Goal: Use online tool/utility

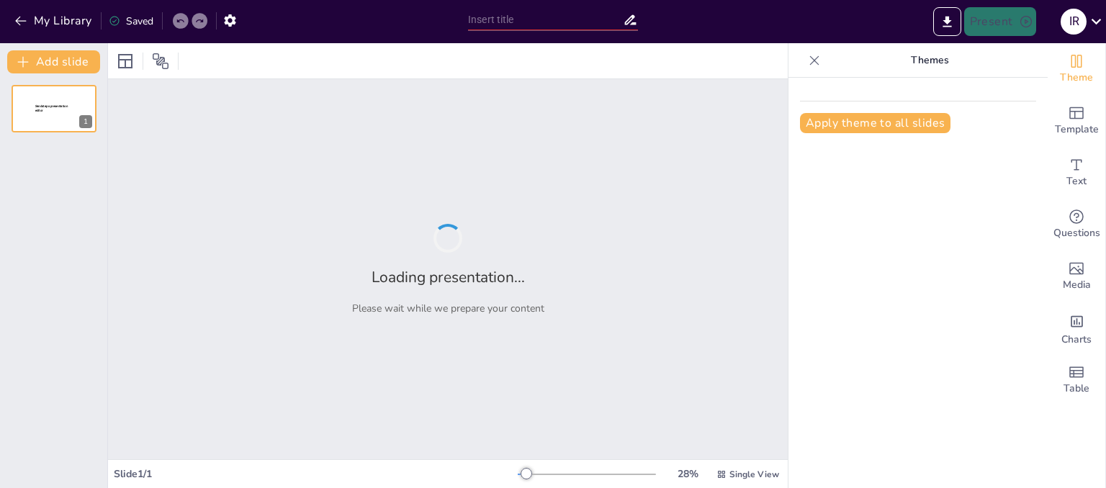
type input "Dominando el Arte del Maquillaje: Clases desde lo Fundamental hasta lo Avanzado"
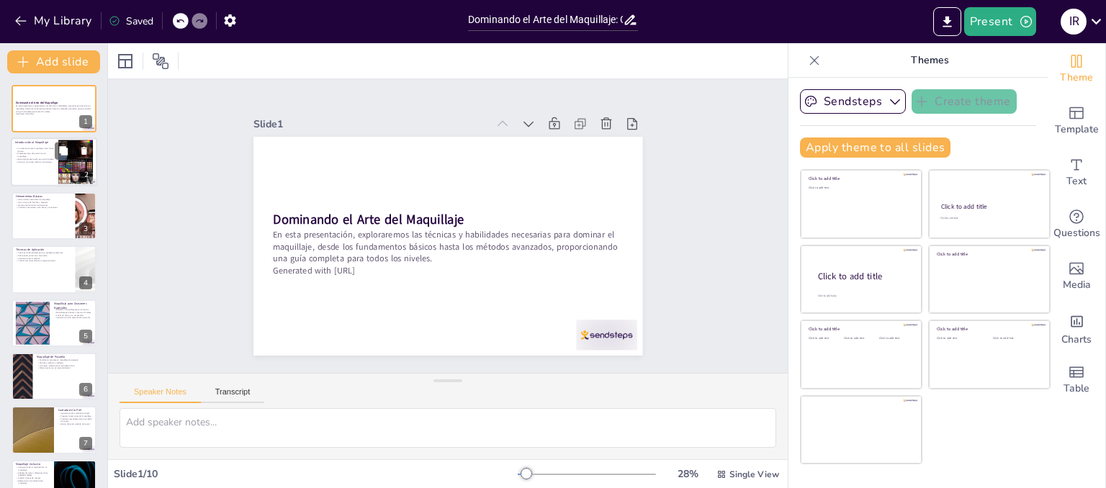
click at [35, 161] on p "Construir una base sólida en maquillaje" at bounding box center [34, 162] width 39 height 3
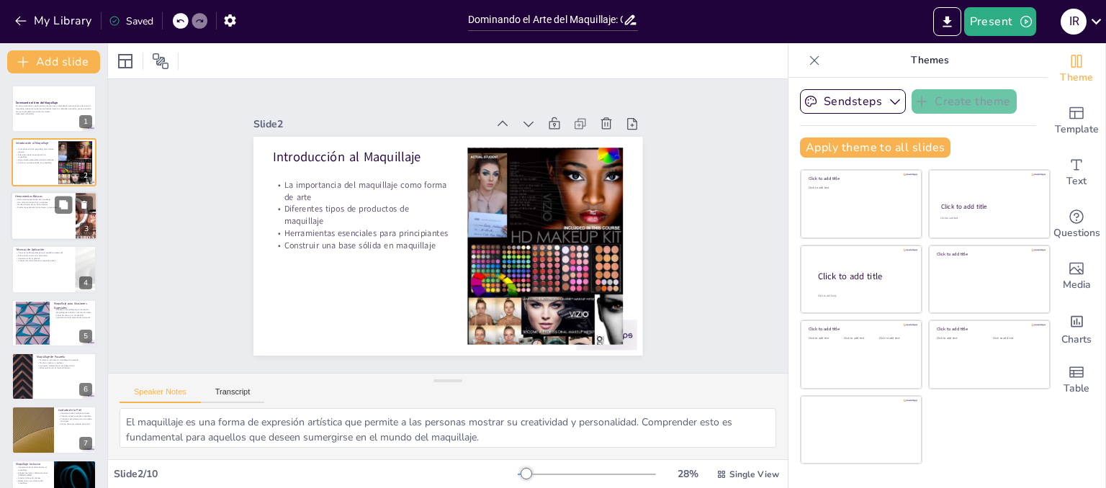
click at [59, 220] on div at bounding box center [54, 215] width 86 height 49
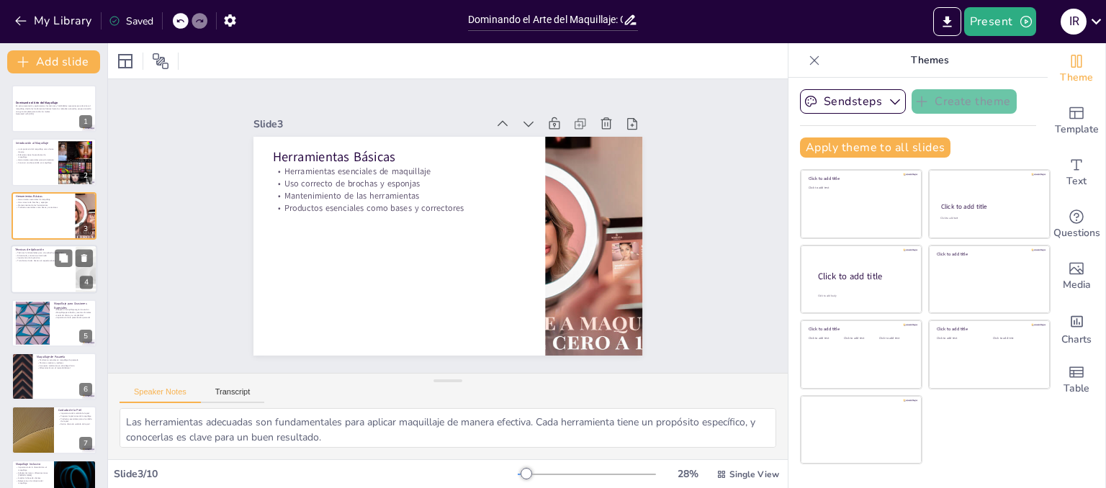
click at [57, 272] on div at bounding box center [54, 269] width 86 height 49
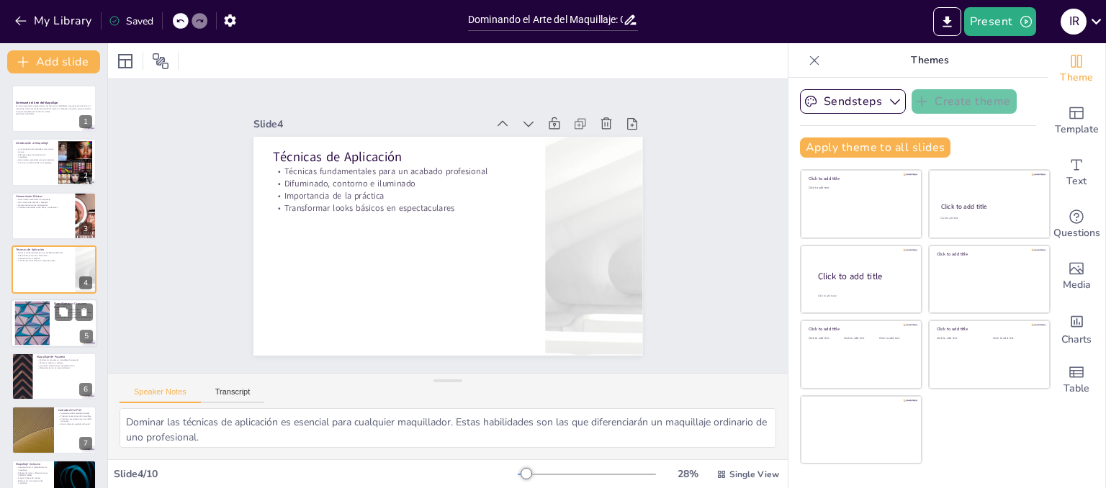
click at [35, 315] on div at bounding box center [33, 323] width 78 height 44
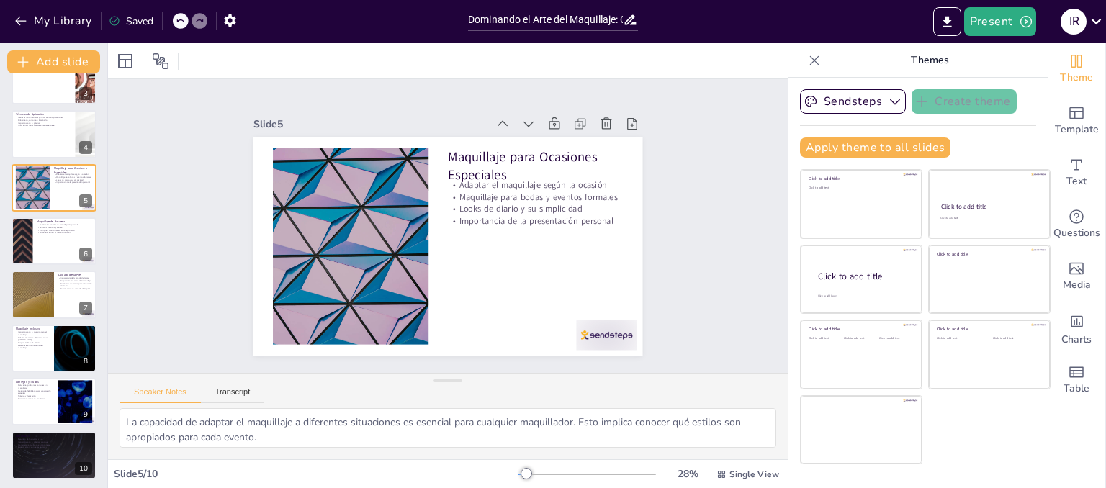
scroll to position [138, 0]
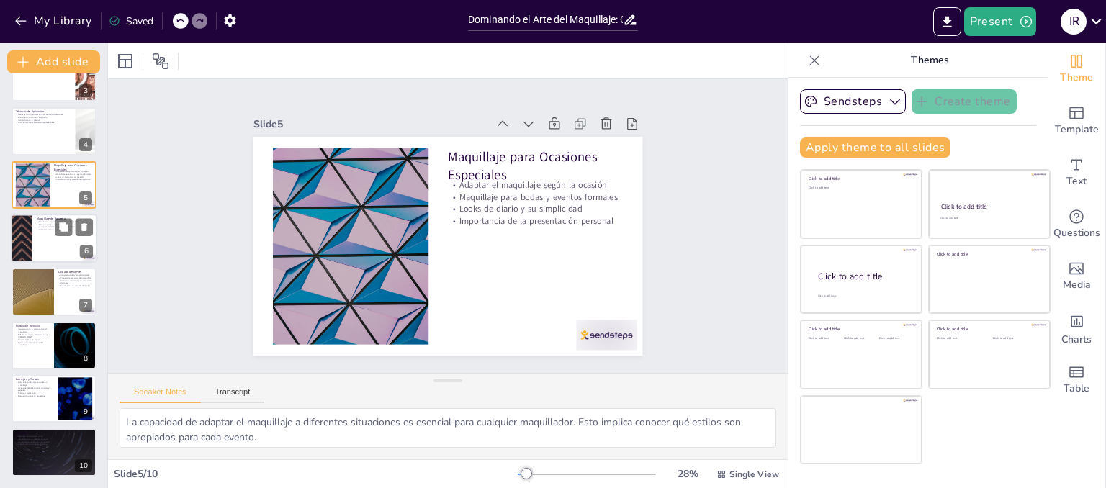
click at [31, 235] on div at bounding box center [21, 238] width 86 height 49
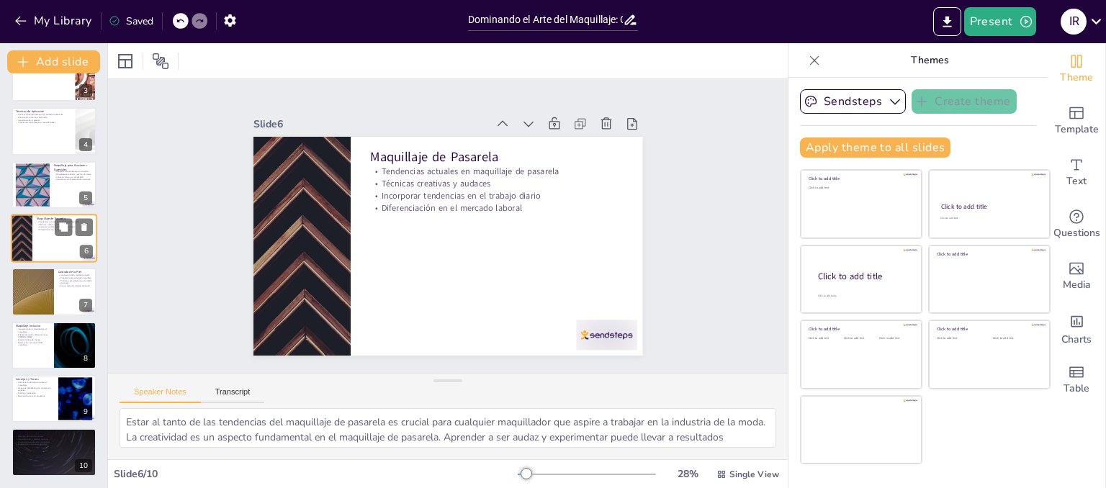
scroll to position [96, 0]
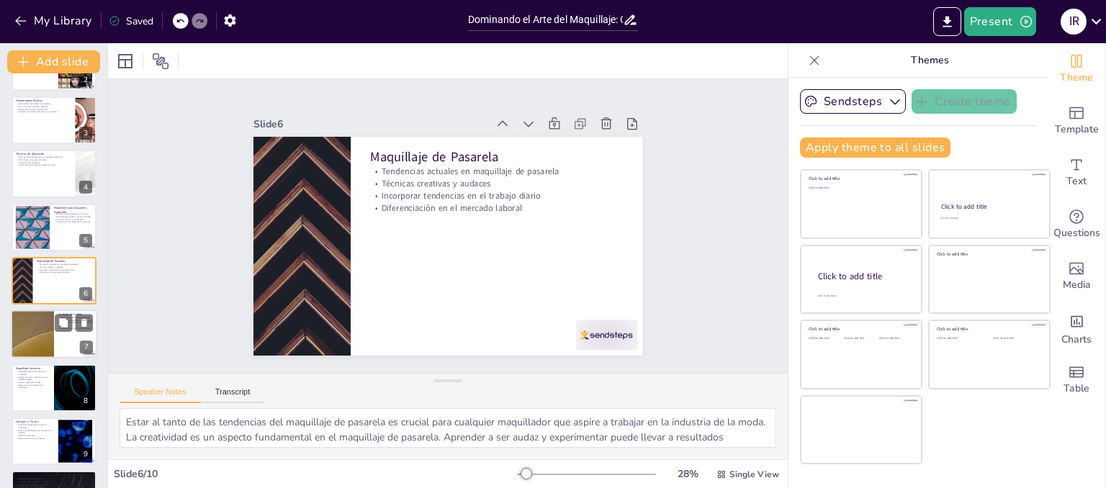
click at [43, 337] on div at bounding box center [32, 334] width 86 height 49
type textarea "Un buen cuidado de la piel es la base para un maquillaje exitoso. La salud de l…"
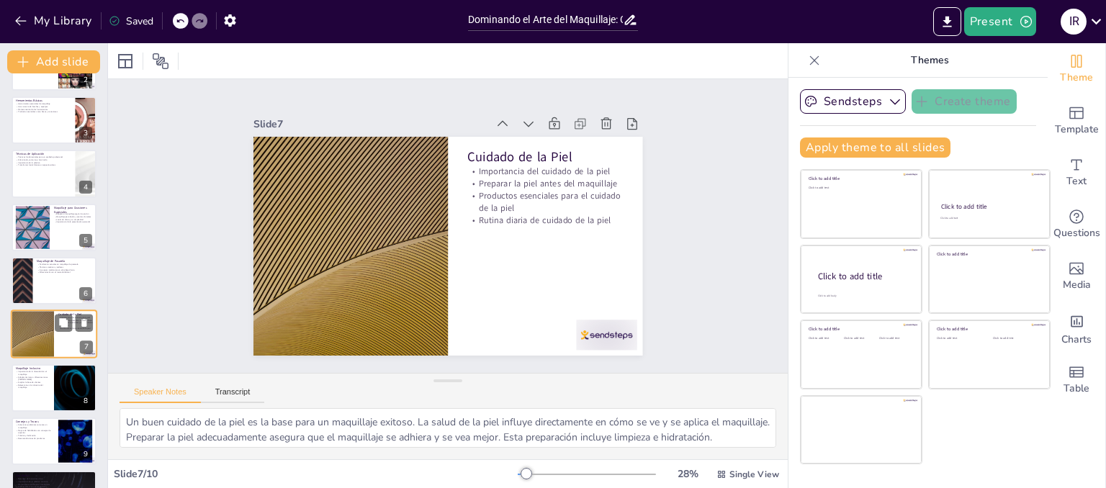
scroll to position [138, 0]
